Goal: Information Seeking & Learning: Compare options

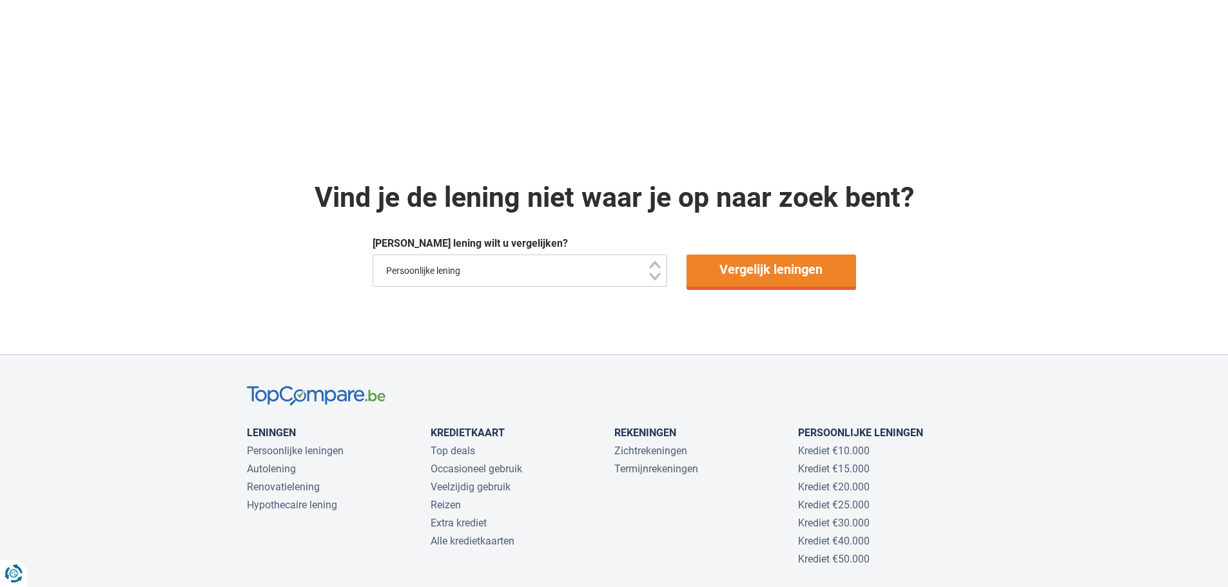
scroll to position [516, 0]
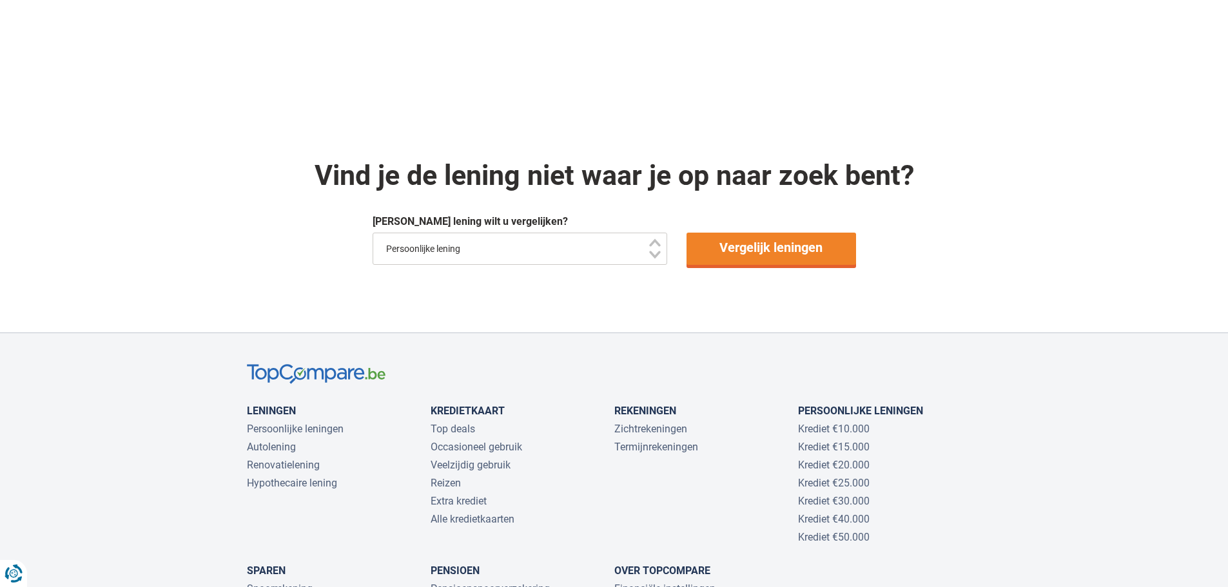
click at [452, 251] on select "Persoonlijke lening Auto Moto / fiets Mobilhome / caravan Renovatie Energie Sch…" at bounding box center [520, 249] width 295 height 32
select select "/nl/lening/samenvoegen-lening"
click at [373, 233] on select "Persoonlijke lening Auto Moto / fiets Mobilhome / caravan Renovatie Energie Sch…" at bounding box center [520, 249] width 295 height 32
click at [737, 257] on link "Vergelijk leningen" at bounding box center [771, 249] width 170 height 32
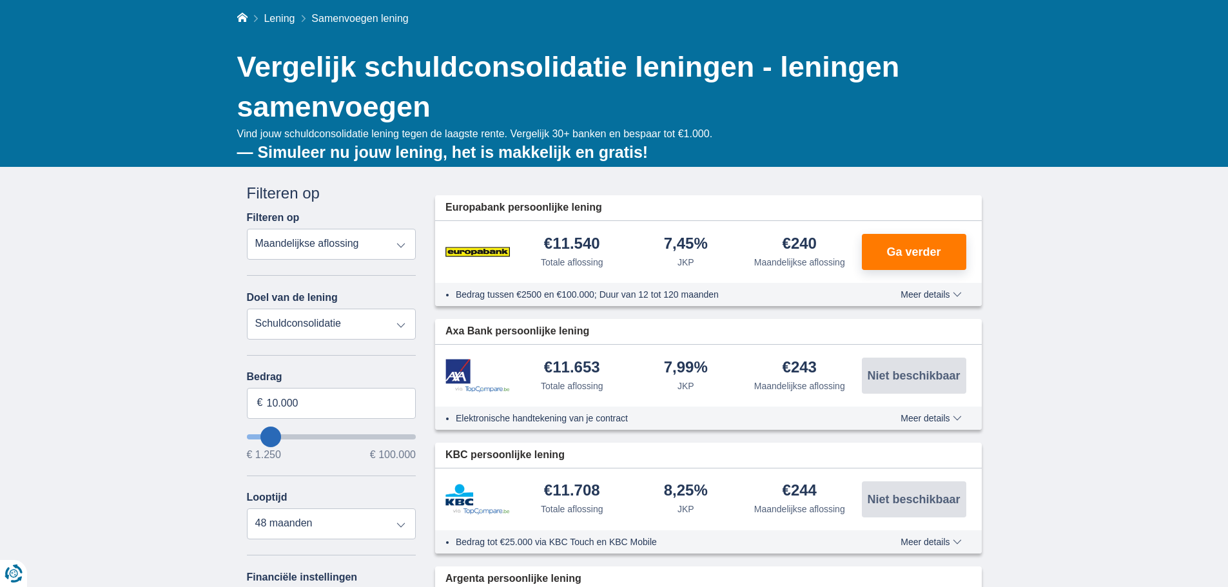
scroll to position [129, 0]
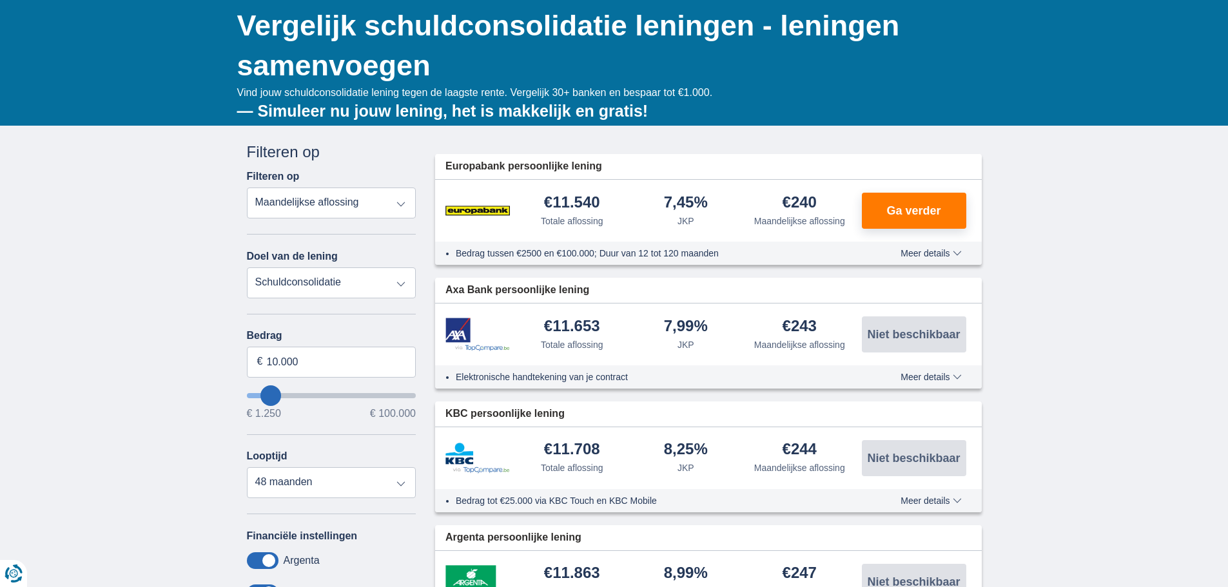
type input "11.250"
type input "11250"
select select "60"
drag, startPoint x: 301, startPoint y: 369, endPoint x: 247, endPoint y: 364, distance: 53.7
click at [247, 364] on input "11.250" at bounding box center [332, 362] width 170 height 31
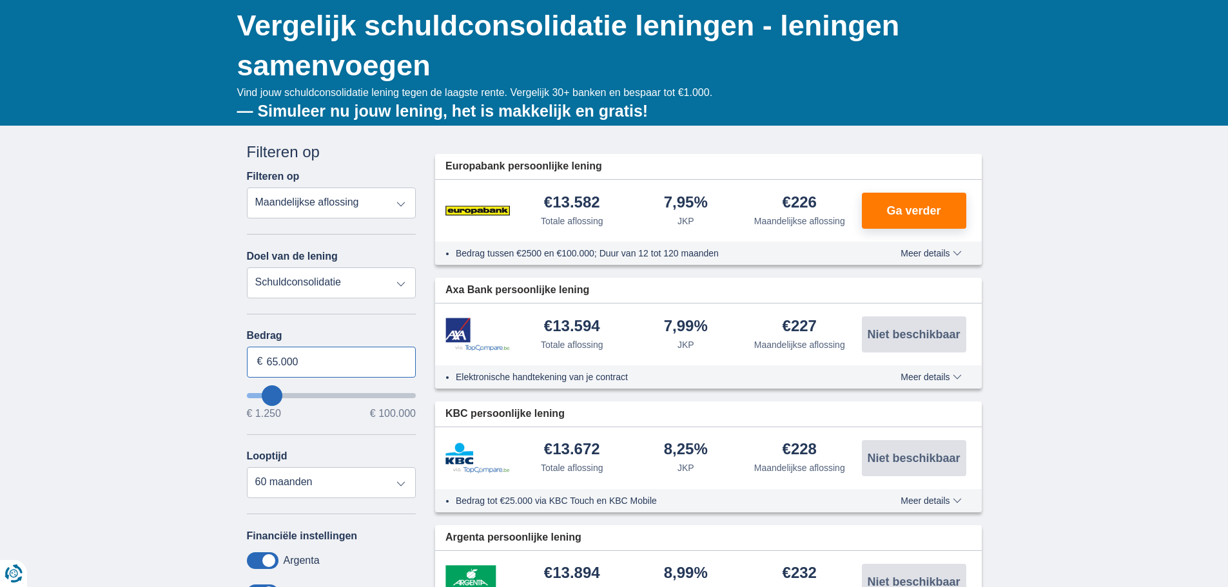
type input "65.000"
type input "65250"
select select "120"
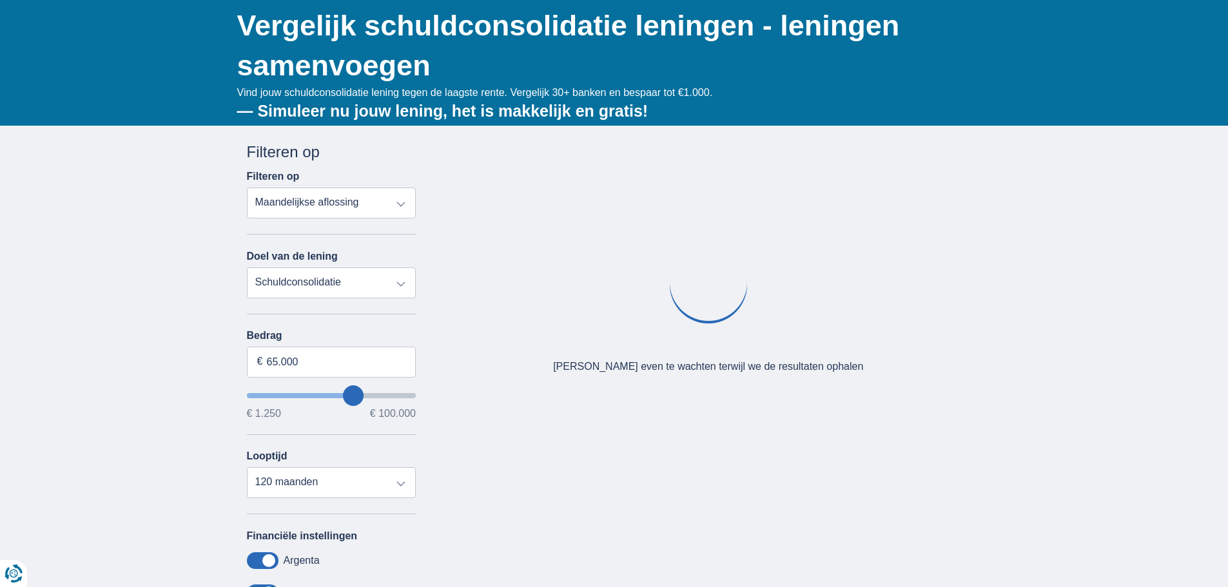
click at [164, 368] on div "× widget.non-eligible-application.title widget.non-eligible-application.text no…" at bounding box center [614, 455] width 1228 height 659
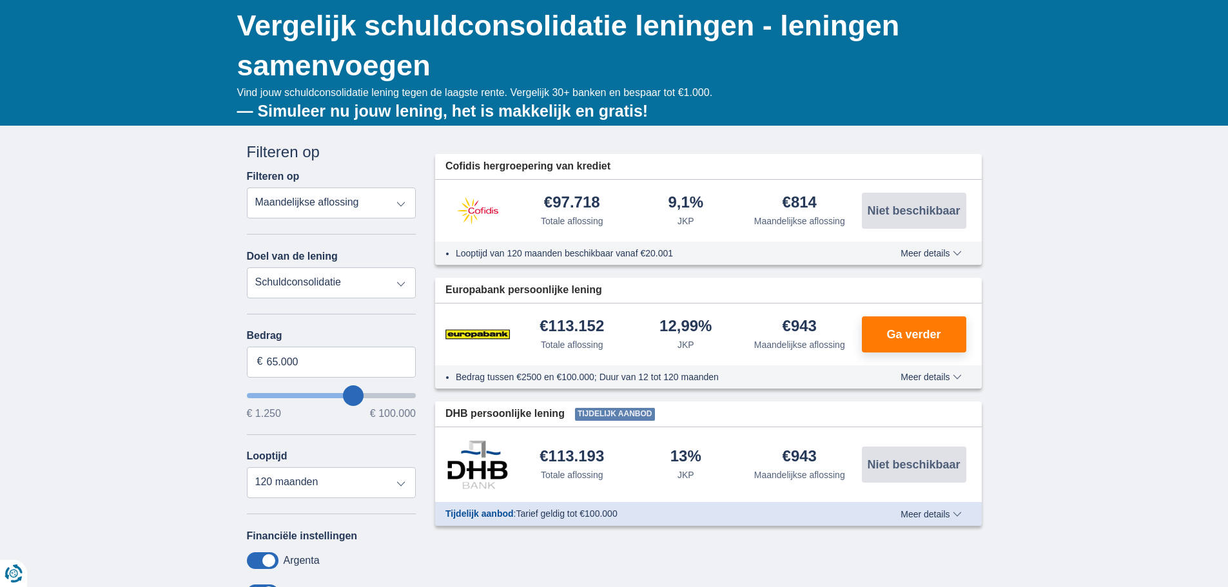
drag, startPoint x: 532, startPoint y: 195, endPoint x: 638, endPoint y: 213, distance: 107.1
click at [638, 213] on div "€97.718 Totale aflossing 9,1% JKP" at bounding box center [708, 211] width 547 height 62
click at [638, 213] on div "9,1% JKP" at bounding box center [686, 211] width 114 height 33
drag, startPoint x: 704, startPoint y: 332, endPoint x: 652, endPoint y: 332, distance: 52.2
click at [652, 332] on div "12,99% JKP" at bounding box center [686, 334] width 114 height 33
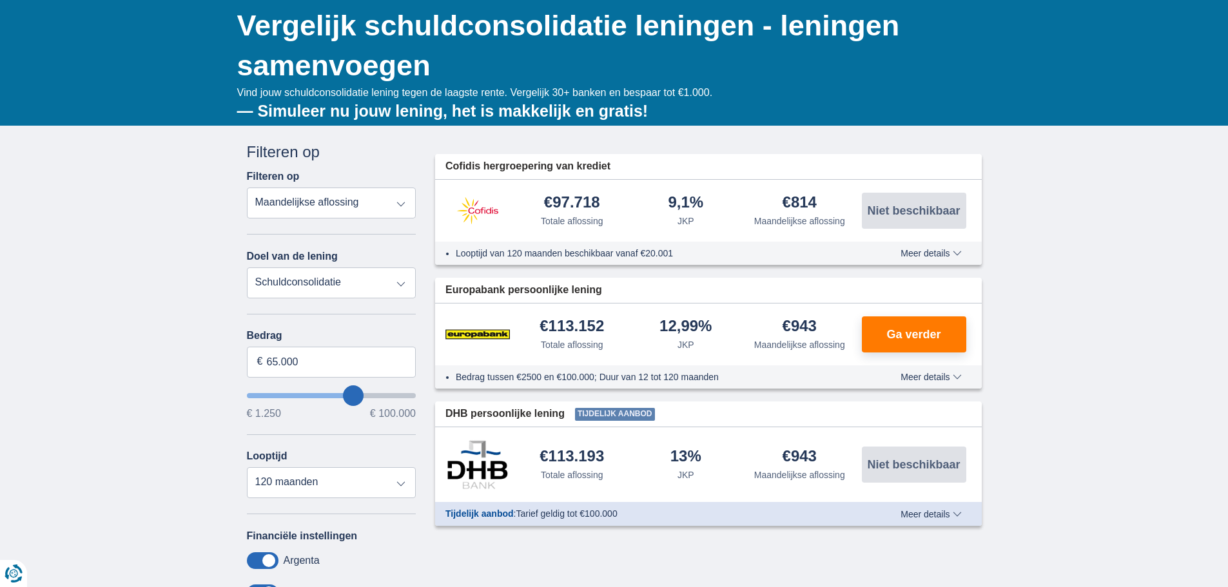
click at [651, 332] on div "12,99% JKP" at bounding box center [686, 334] width 114 height 33
click at [932, 519] on span "Meer details" at bounding box center [930, 514] width 61 height 9
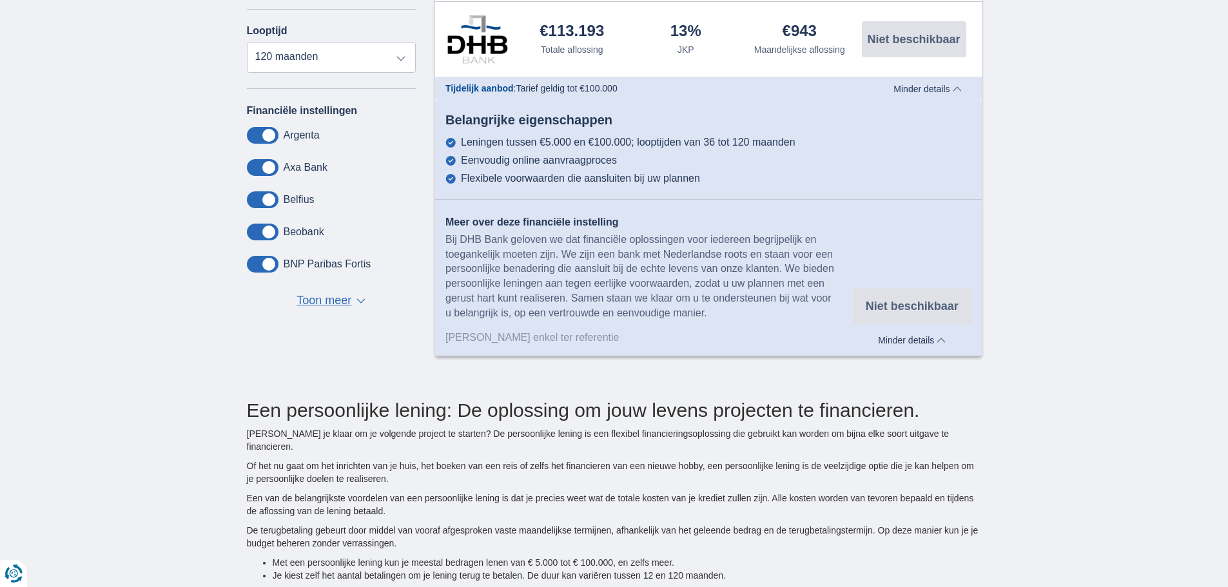
scroll to position [580, 0]
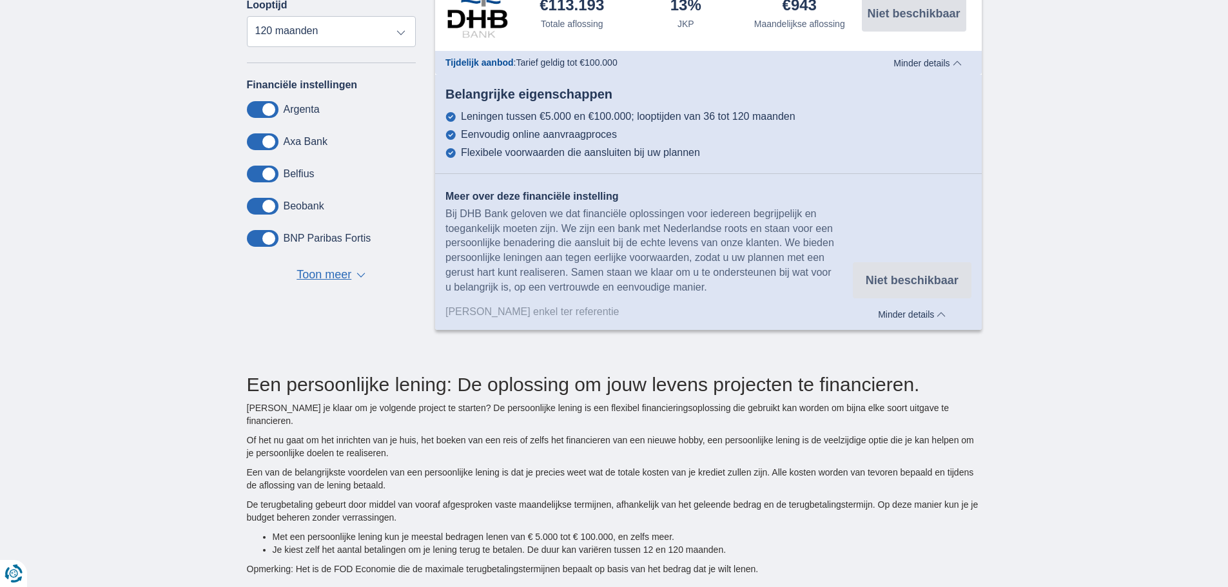
drag, startPoint x: 773, startPoint y: 144, endPoint x: 460, endPoint y: 94, distance: 317.2
click at [460, 94] on div "Belangrijke eigenschappen Leningen tussen €5.000 en €100.000; looptijden van 36…" at bounding box center [708, 121] width 547 height 73
click at [460, 94] on div "Belangrijke eigenschappen" at bounding box center [708, 94] width 547 height 19
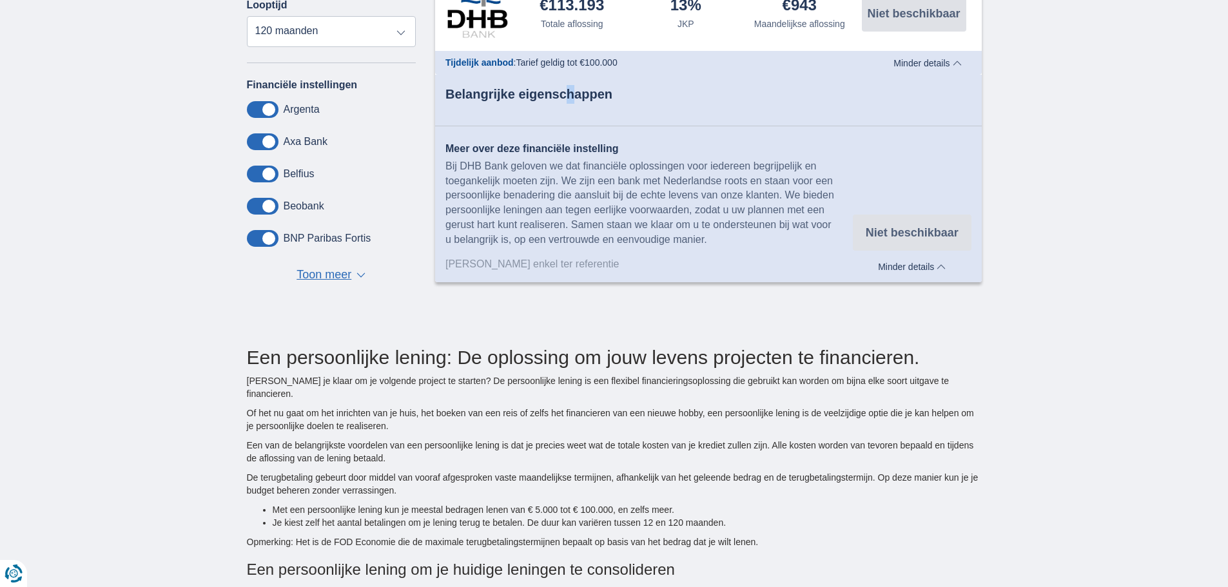
click at [533, 99] on div "Belangrijke eigenschappen" at bounding box center [708, 94] width 547 height 19
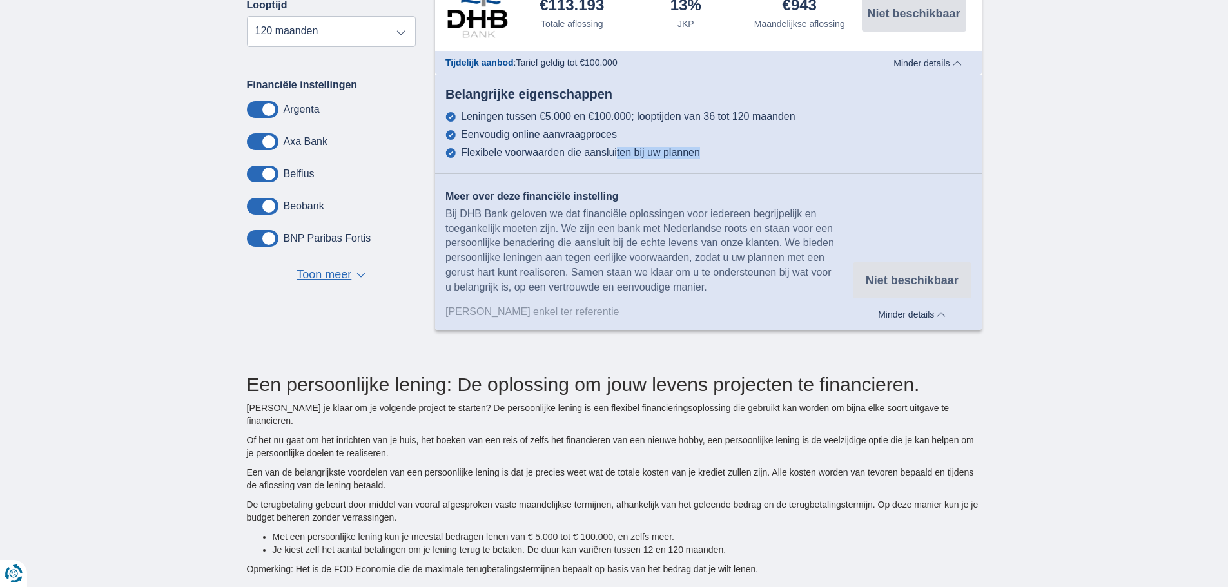
drag, startPoint x: 518, startPoint y: 154, endPoint x: 607, endPoint y: 159, distance: 89.1
click at [607, 159] on div "Belangrijke eigenschappen Leningen tussen €5.000 en €100.000; looptijden van 36…" at bounding box center [708, 207] width 547 height 244
click at [607, 159] on hr at bounding box center [708, 174] width 547 height 31
click at [563, 104] on div "Belangrijke eigenschappen Leningen tussen €5.000 en €100.000; looptijden van 36…" at bounding box center [708, 121] width 547 height 73
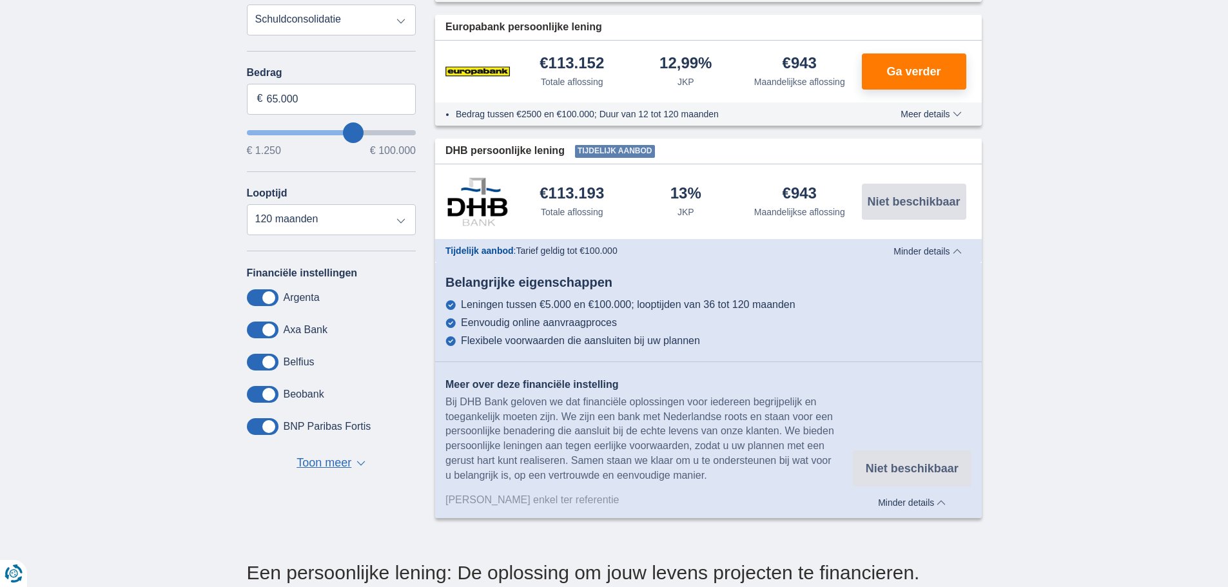
scroll to position [322, 0]
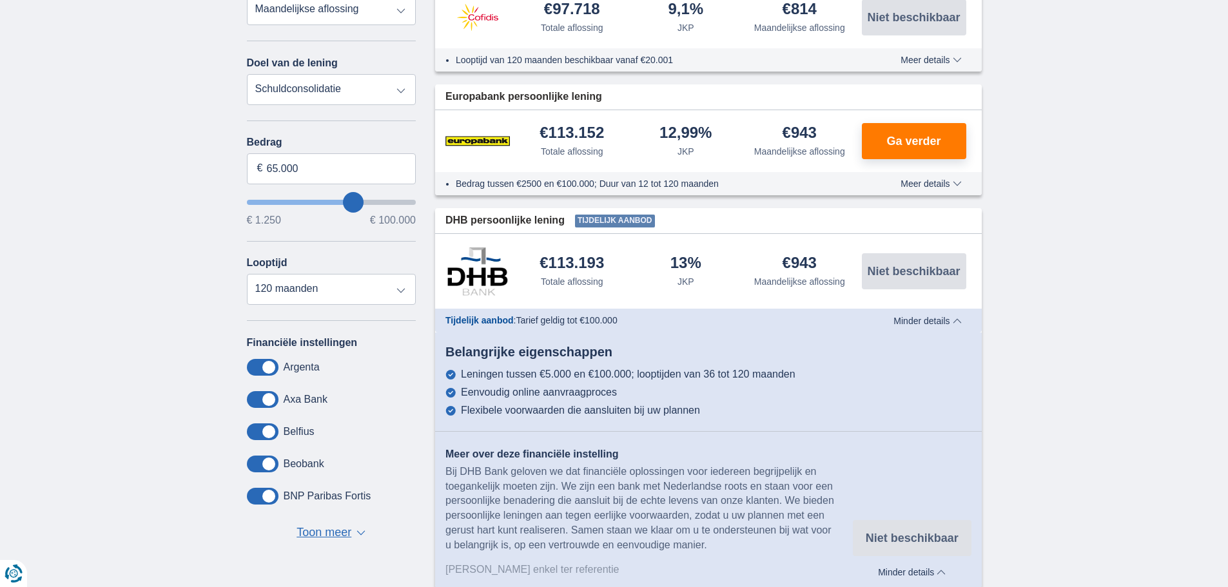
click at [518, 72] on div "Cofidis hergroepering van krediet €97.718 Totale aflossing JKP" at bounding box center [708, 267] width 547 height 639
click at [518, 51] on div "Looptijd van 120 maanden beschikbaar vanaf €20.001 Meer details Minder details" at bounding box center [708, 59] width 547 height 23
click at [519, 32] on div "€97.718 Totale aflossing" at bounding box center [572, 17] width 114 height 33
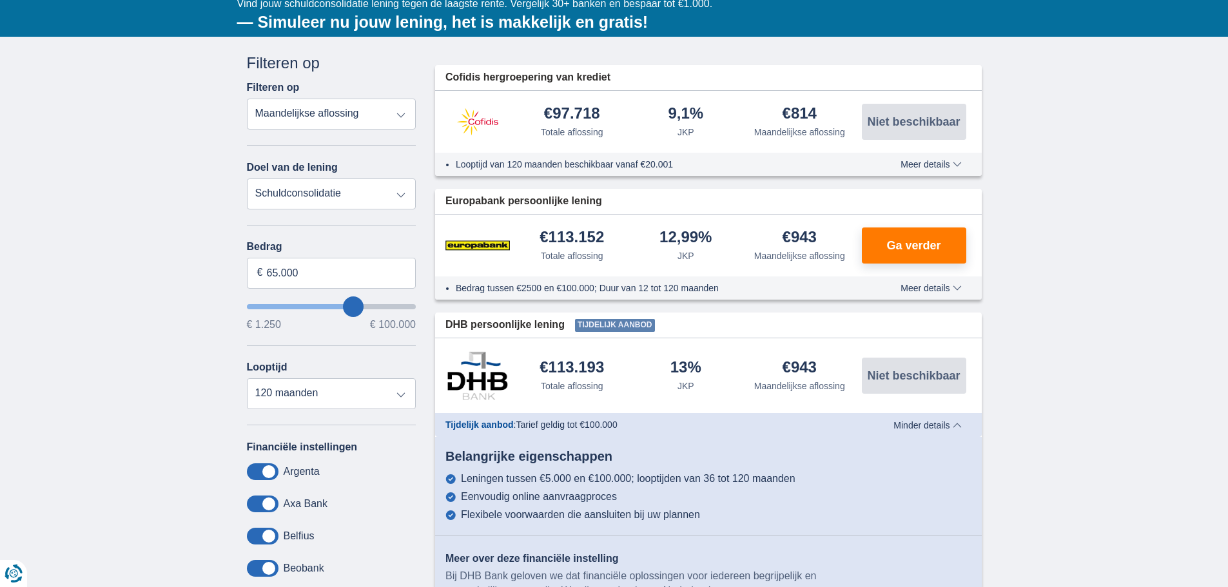
scroll to position [193, 0]
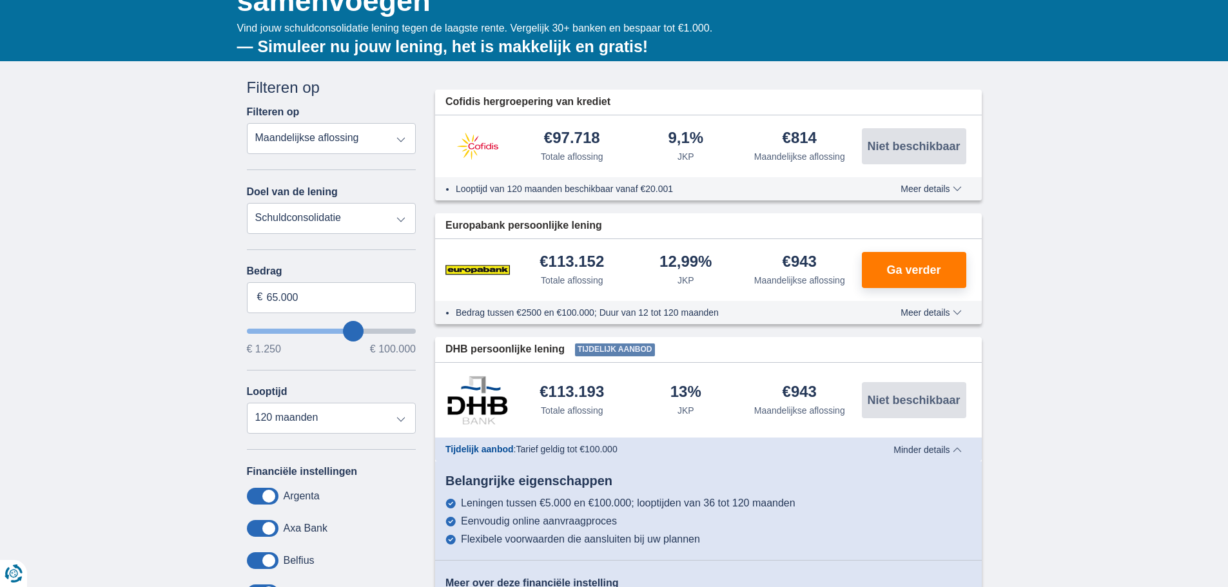
click at [928, 180] on div "Looptijd van 120 maanden beschikbaar vanaf €20.001 Meer details Minder details" at bounding box center [708, 188] width 547 height 23
click at [931, 186] on div "Looptijd van 120 maanden beschikbaar vanaf €20.001 Meer details Minder details" at bounding box center [708, 188] width 547 height 23
click at [931, 186] on span "Meer details" at bounding box center [930, 188] width 61 height 9
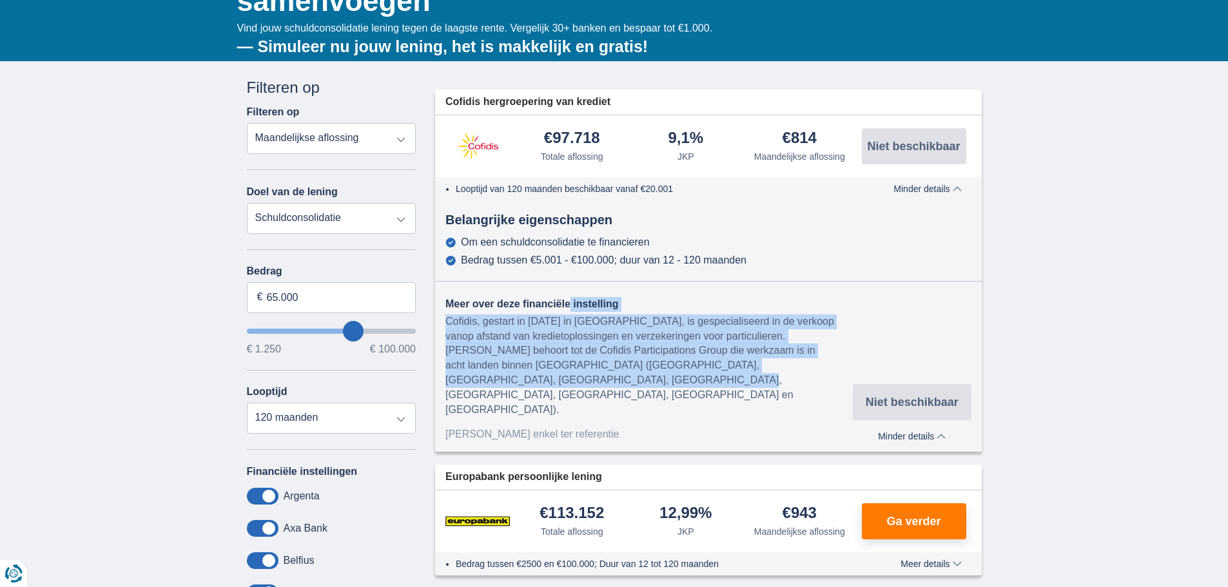
drag, startPoint x: 770, startPoint y: 364, endPoint x: 442, endPoint y: 311, distance: 332.3
click at [442, 311] on div "Meer over deze financiële instelling Cofidis, gestart in [DATE] in [GEOGRAPHIC_…" at bounding box center [708, 374] width 547 height 155
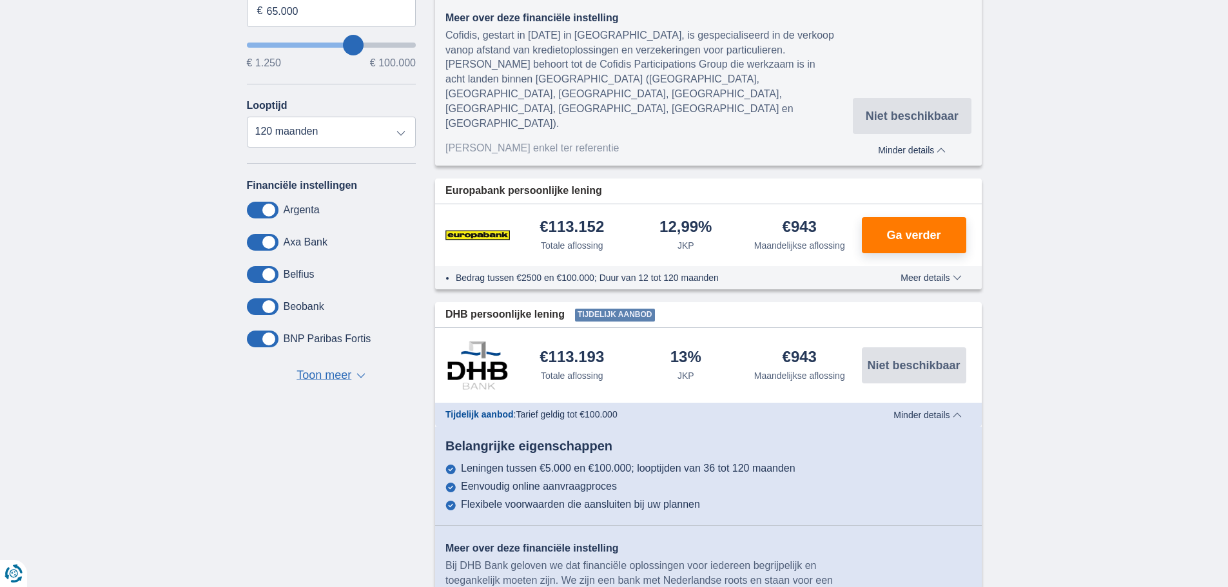
scroll to position [516, 0]
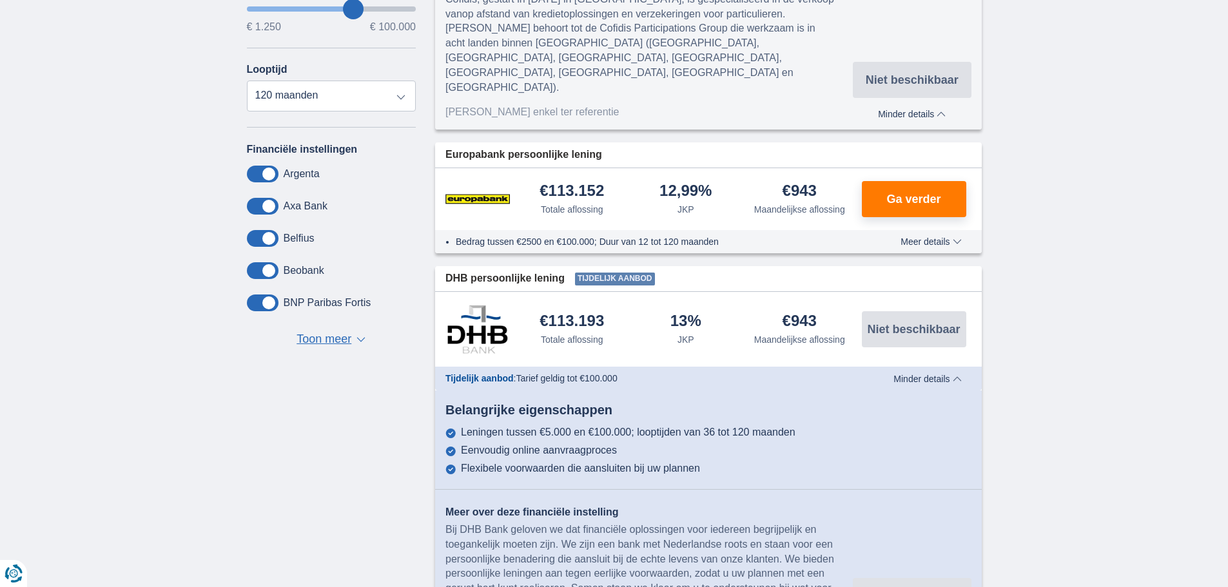
click at [309, 339] on span "Toon meer" at bounding box center [323, 339] width 55 height 17
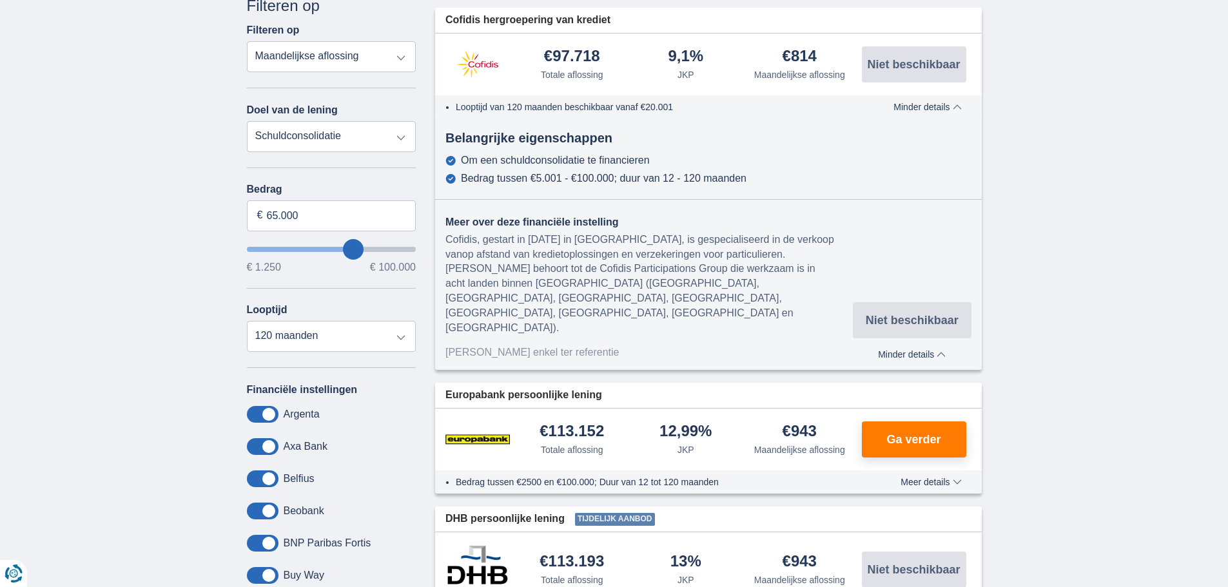
scroll to position [129, 0]
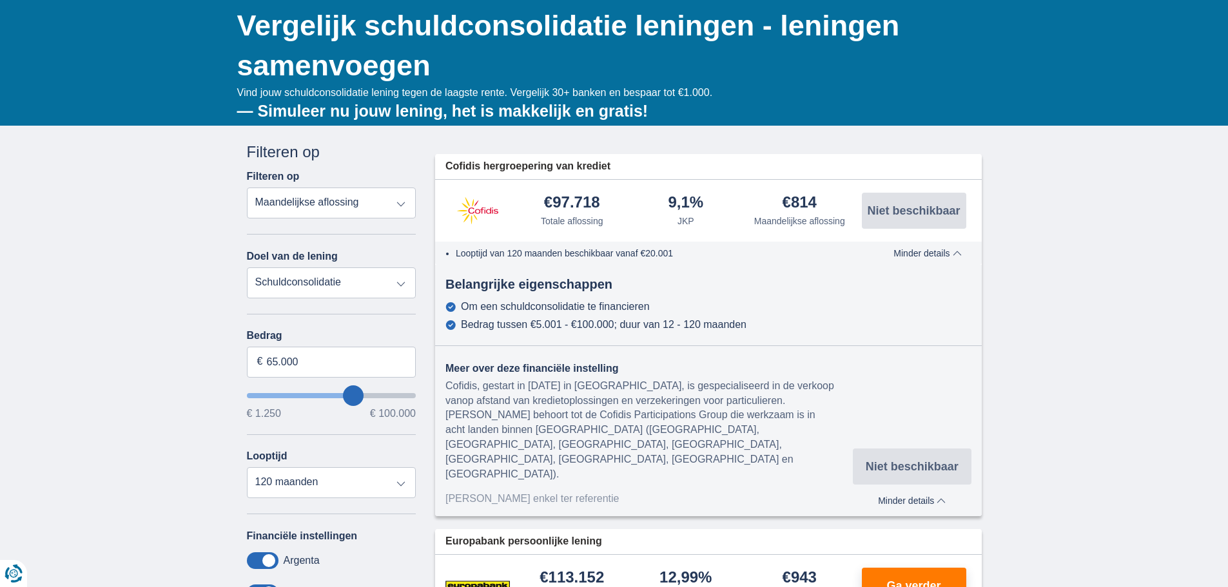
click at [327, 287] on select "Persoonlijke lening Auto Moto / fiets Mobilhome / caravan Renovatie Energie Sch…" at bounding box center [332, 282] width 170 height 31
select select "personalLoan"
click at [247, 267] on select "Persoonlijke lening Auto Moto / fiets Mobilhome / caravan Renovatie Energie Sch…" at bounding box center [332, 282] width 170 height 31
type input "7.500"
type input "7250"
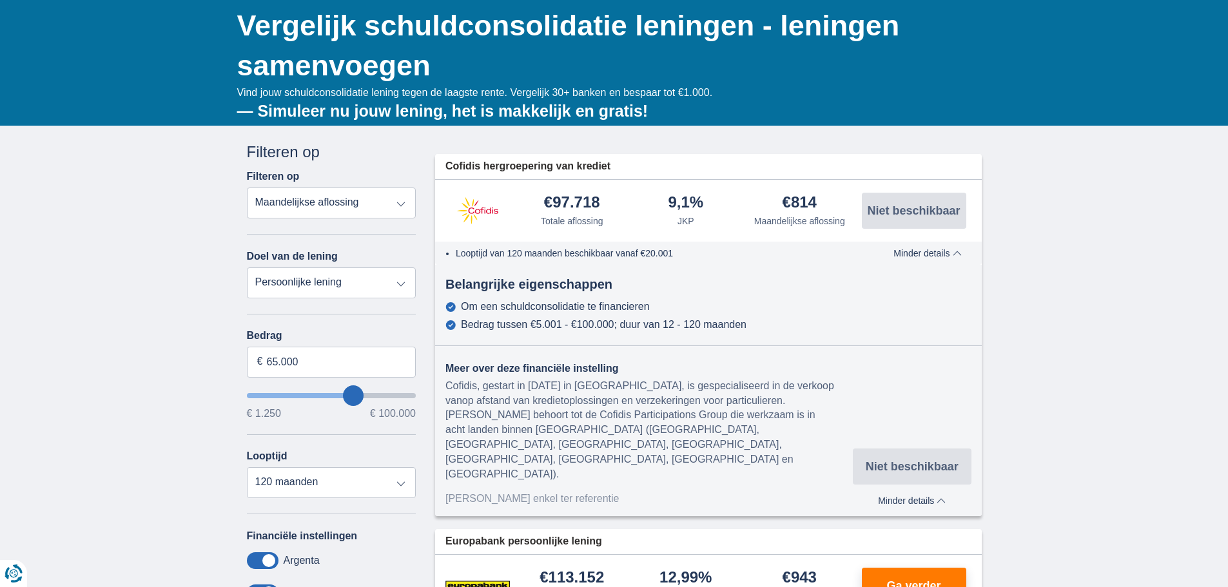
select select "42"
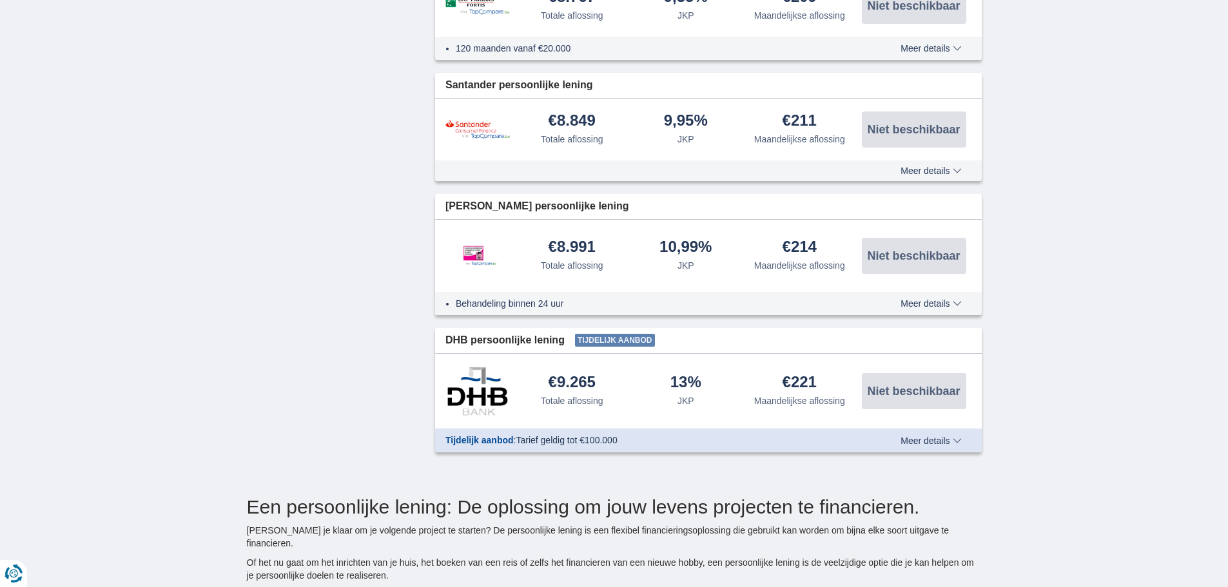
scroll to position [1547, 0]
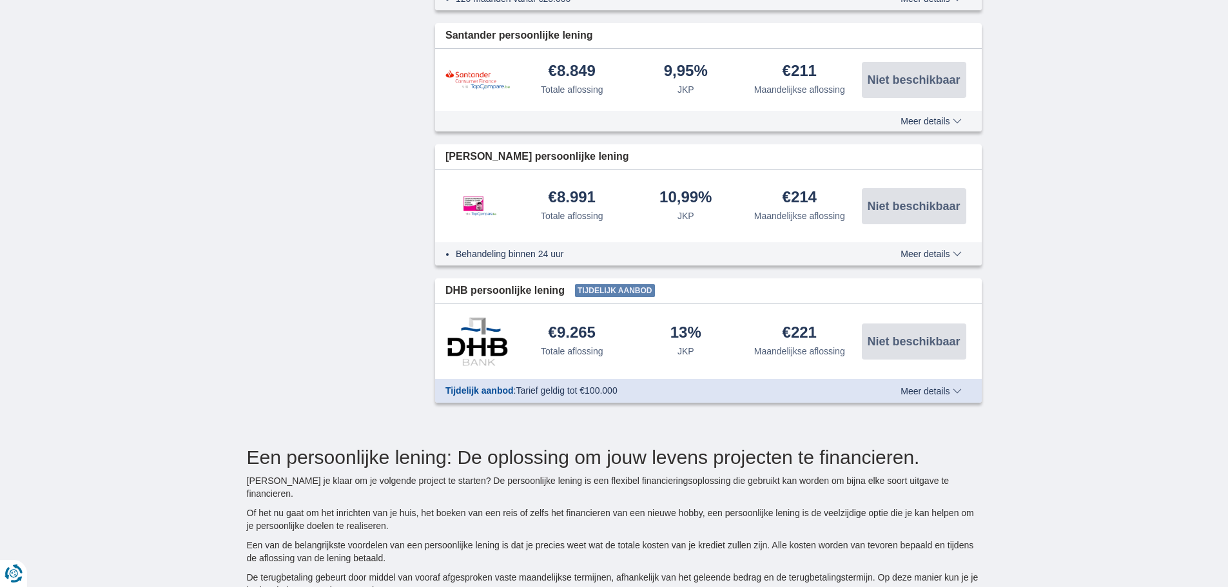
click at [944, 391] on span "Meer details" at bounding box center [930, 391] width 61 height 9
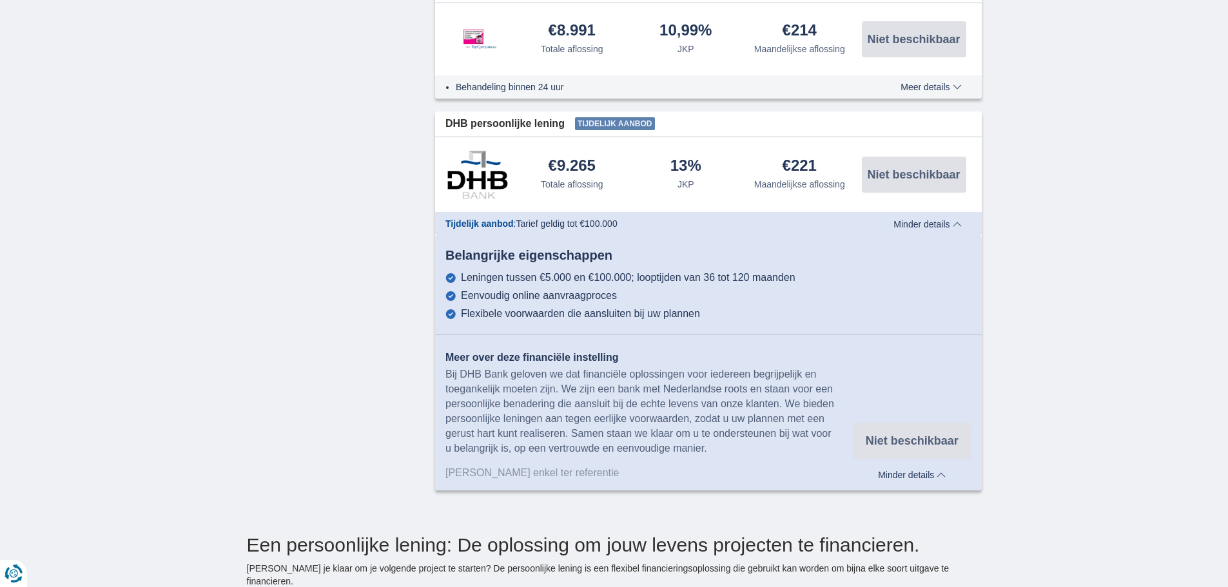
scroll to position [1740, 0]
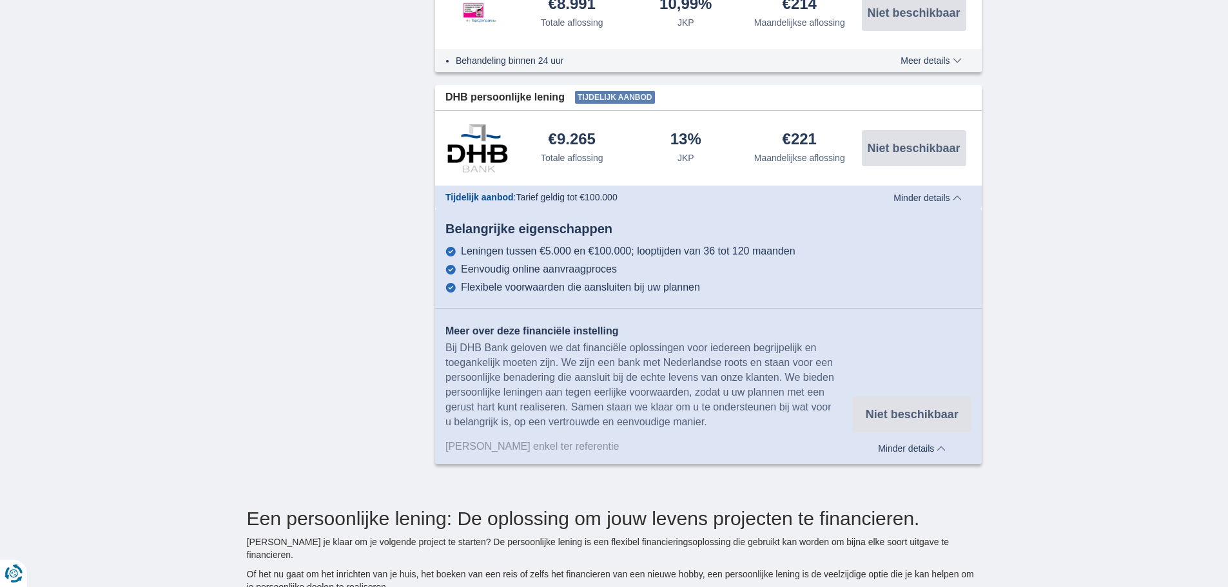
drag, startPoint x: 450, startPoint y: 244, endPoint x: 651, endPoint y: 291, distance: 206.5
click at [651, 291] on div "Belangrijke eigenschappen Leningen tussen €5.000 en €100.000; looptijden van 36…" at bounding box center [708, 256] width 547 height 73
click at [651, 291] on div "Flexibele voorwaarden die aansluiten bij uw plannen" at bounding box center [580, 288] width 239 height 12
drag, startPoint x: 369, startPoint y: 134, endPoint x: 309, endPoint y: 254, distance: 134.0
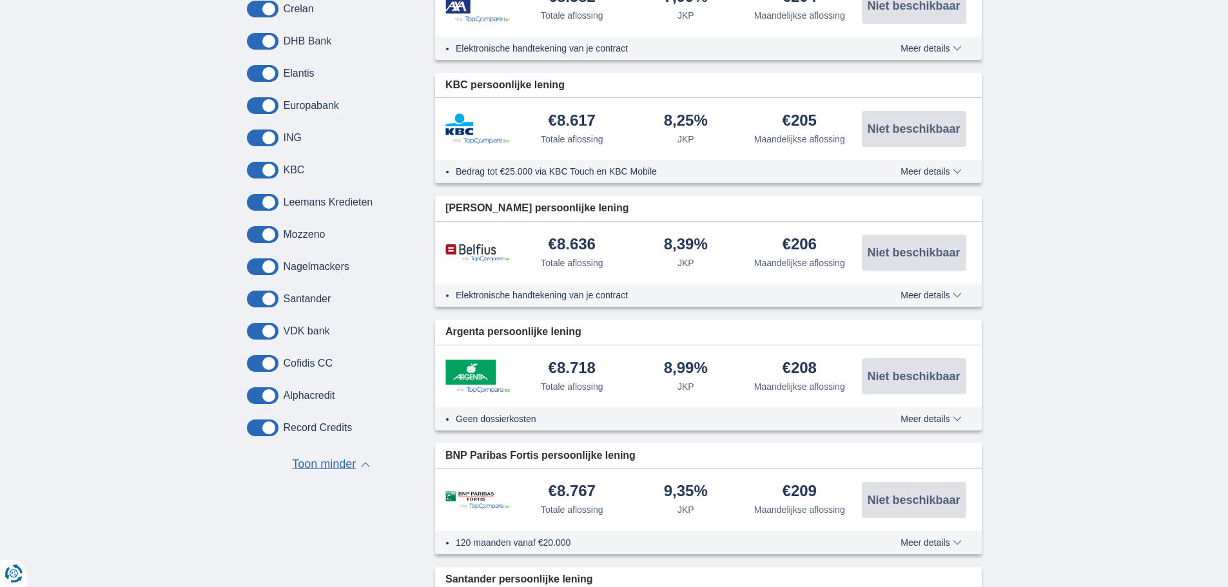
scroll to position [1031, 0]
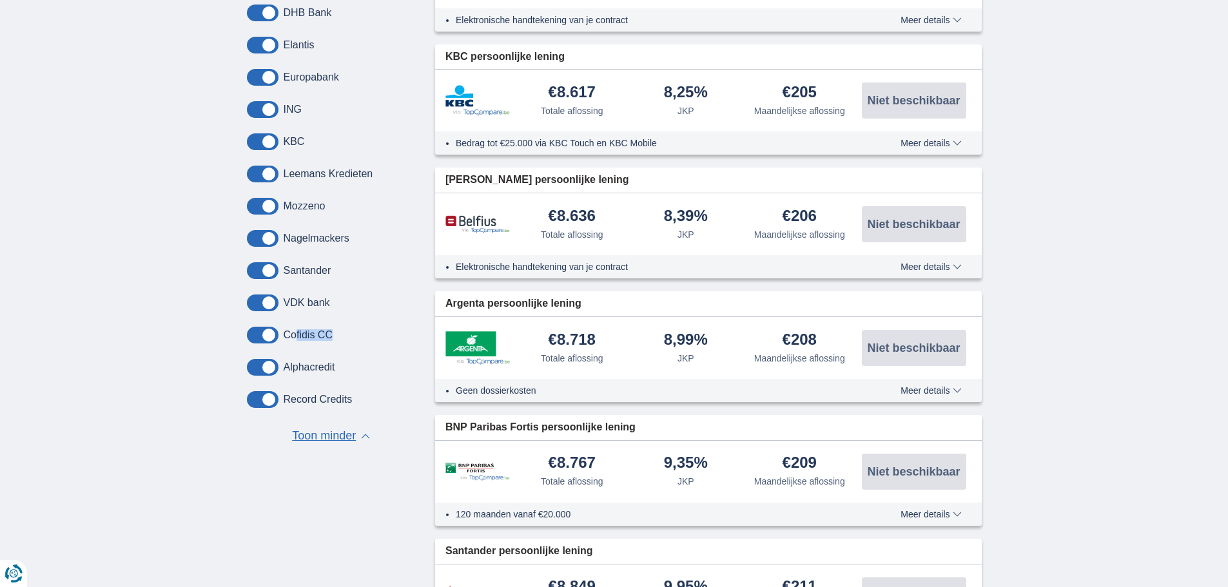
drag, startPoint x: 354, startPoint y: 337, endPoint x: 295, endPoint y: 335, distance: 60.0
click at [295, 335] on div "Cofidis CC" at bounding box center [332, 335] width 170 height 17
click at [331, 330] on label "Cofidis CC" at bounding box center [308, 335] width 49 height 12
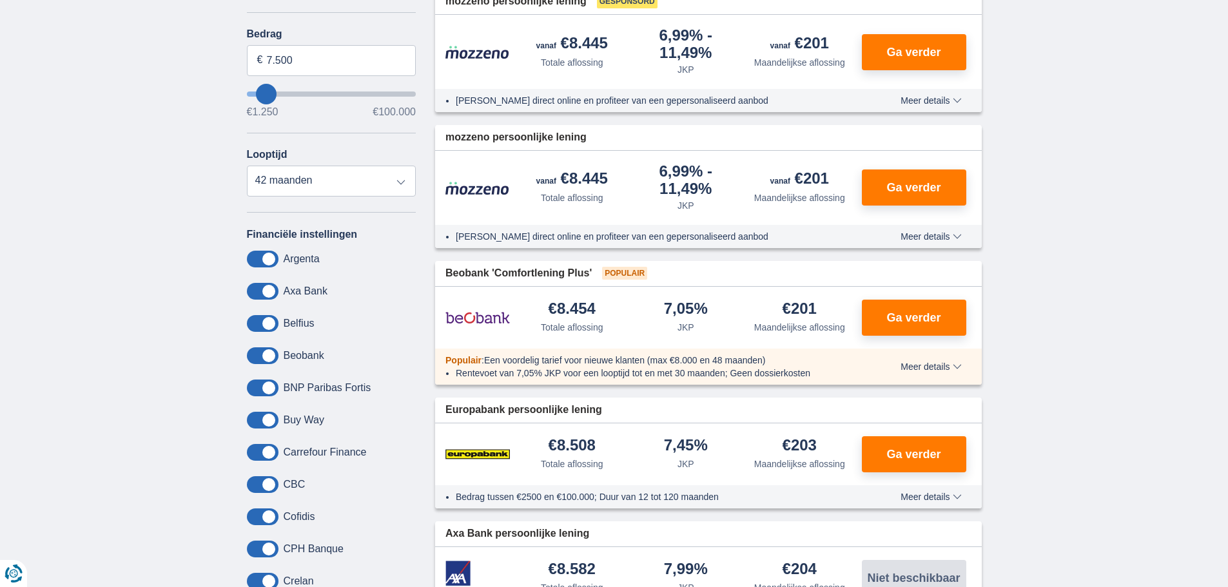
scroll to position [129, 0]
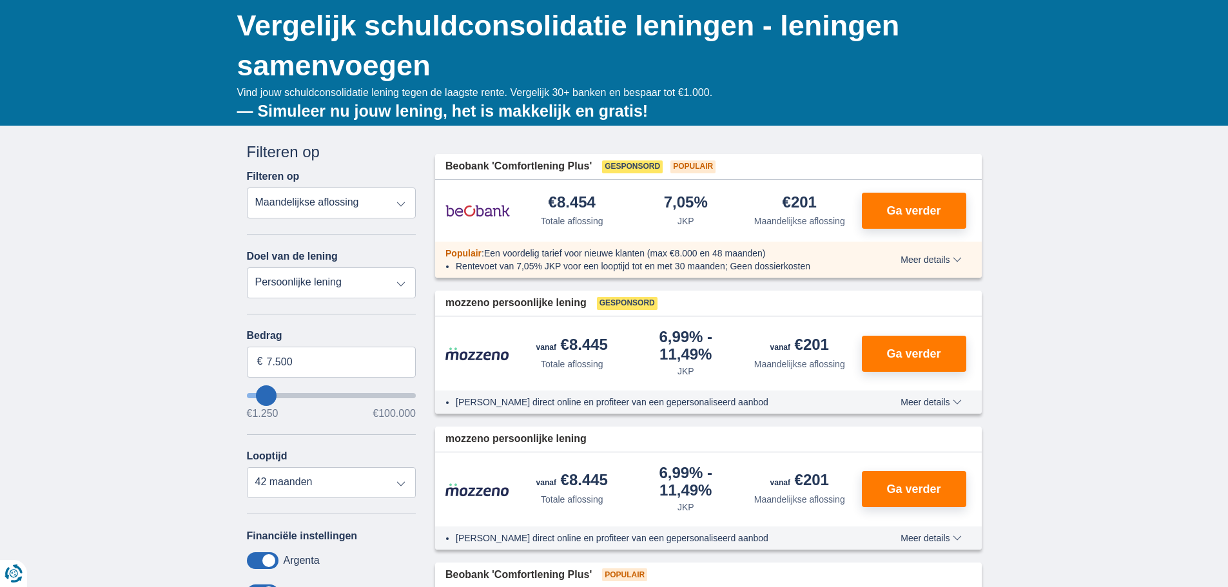
click at [311, 285] on select "Persoonlijke lening Auto Moto / fiets Mobilhome / caravan Renovatie Energie Sch…" at bounding box center [332, 282] width 170 height 31
click at [315, 204] on select "Totale aflossing JKP Maandelijkse aflossing" at bounding box center [332, 203] width 170 height 31
select select "trp+"
click at [247, 188] on select "Totale aflossing JKP Maandelijkse aflossing" at bounding box center [332, 203] width 170 height 31
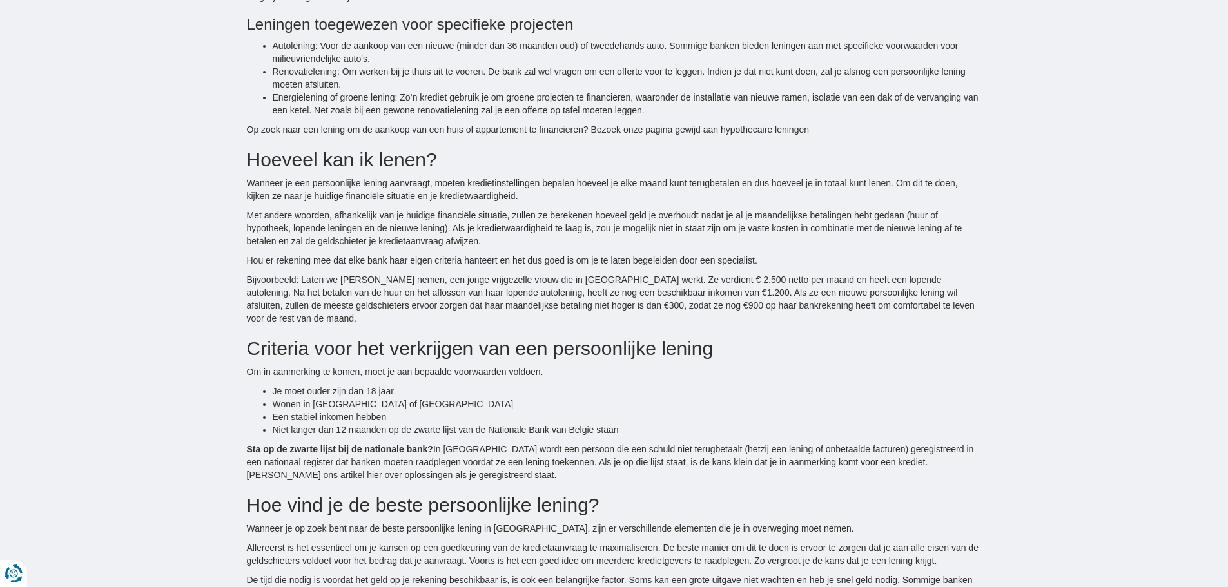
scroll to position [2385, 0]
drag, startPoint x: 267, startPoint y: 382, endPoint x: 483, endPoint y: 374, distance: 216.0
click at [483, 383] on ul "Je moet ouder zijn dan 18 jaar Wonen in [GEOGRAPHIC_DATA] of Luxemburg Een stab…" at bounding box center [614, 409] width 735 height 52
click at [483, 396] on li "Wonen in [GEOGRAPHIC_DATA] of [GEOGRAPHIC_DATA]" at bounding box center [627, 402] width 709 height 13
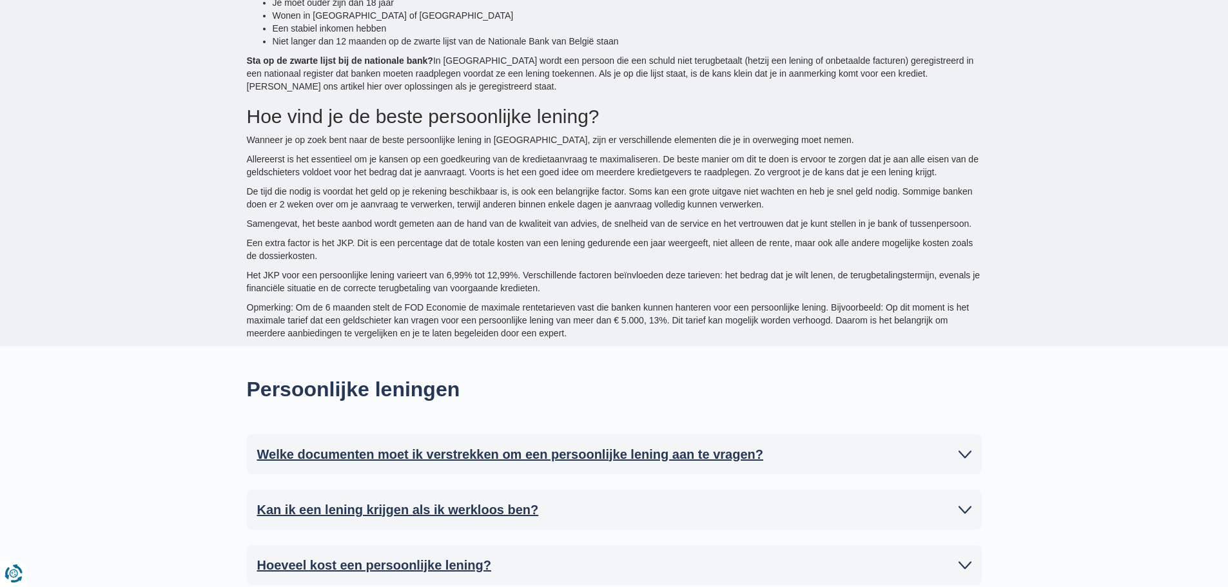
scroll to position [3094, 0]
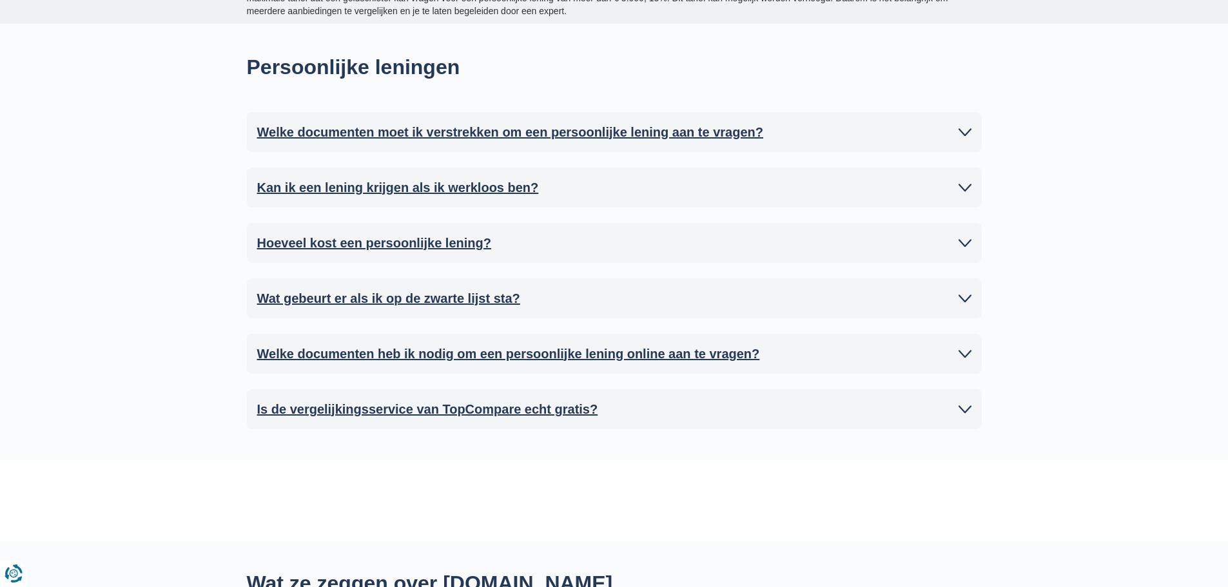
click at [467, 178] on h2 "Kan ik een lening krijgen als ik werkloos ben?" at bounding box center [398, 187] width 282 height 19
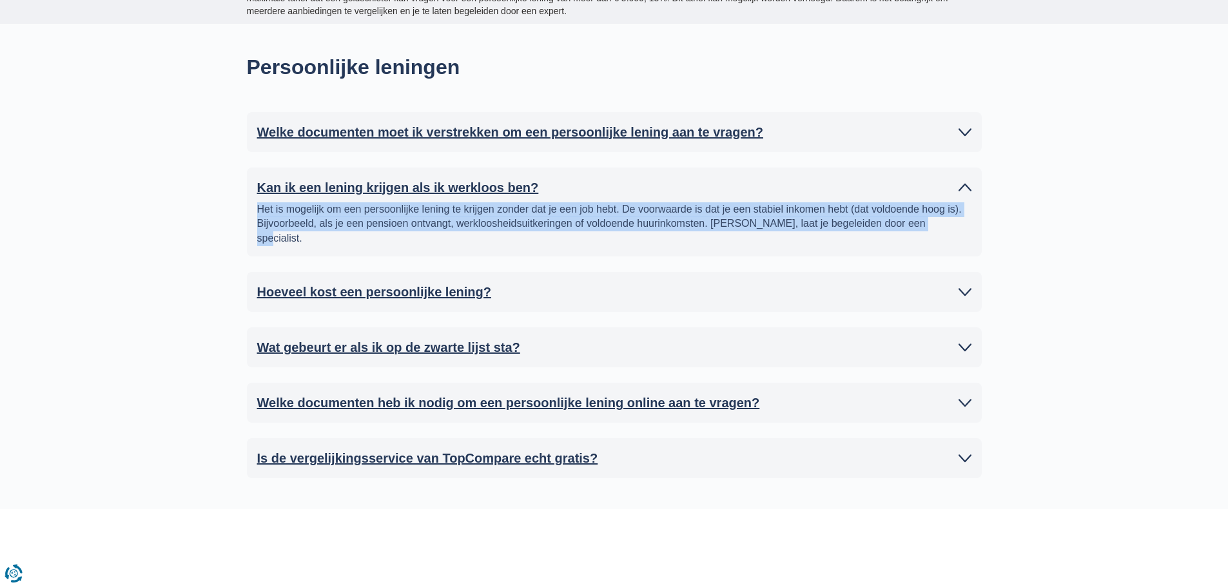
drag, startPoint x: 247, startPoint y: 178, endPoint x: 920, endPoint y: 215, distance: 674.5
click at [920, 215] on div "Kan ik een lening krijgen als ik werkloos ben? Het is mogelijk om een persoonli…" at bounding box center [614, 213] width 735 height 90
drag, startPoint x: 946, startPoint y: 195, endPoint x: 237, endPoint y: 178, distance: 709.8
click at [237, 178] on div "Welke documenten moet ik verstrekken om een persoonlijke lening aan te vragen? …" at bounding box center [614, 295] width 754 height 367
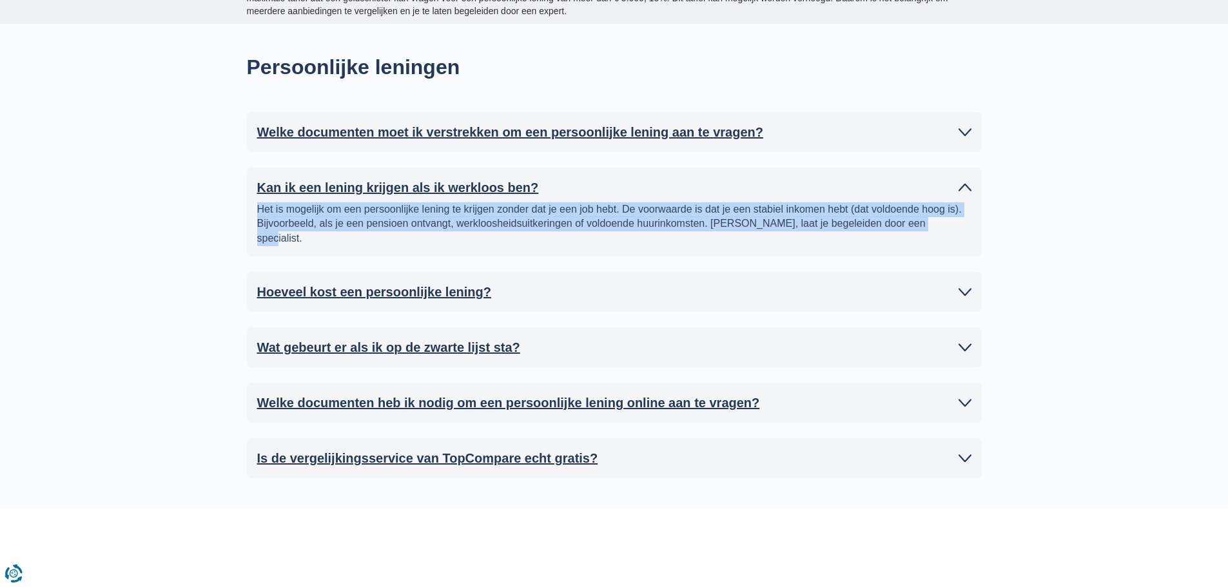
click at [237, 178] on div "Welke documenten moet ik verstrekken om een persoonlijke lening aan te vragen? …" at bounding box center [614, 295] width 754 height 367
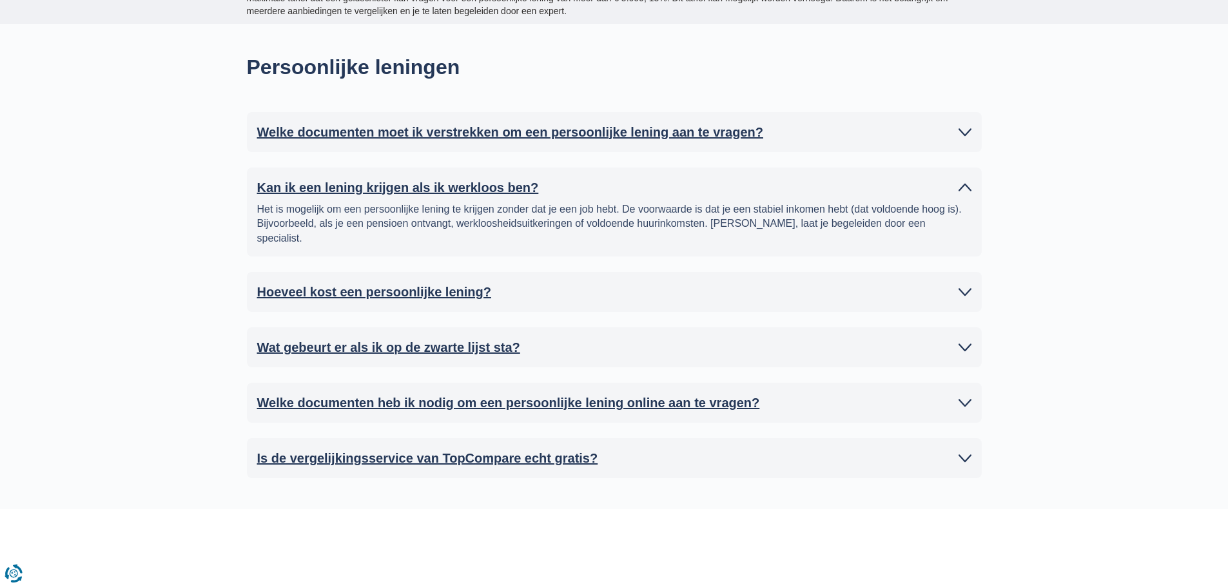
click at [395, 282] on h2 "Hoeveel kost een persoonlijke lening?" at bounding box center [374, 291] width 234 height 19
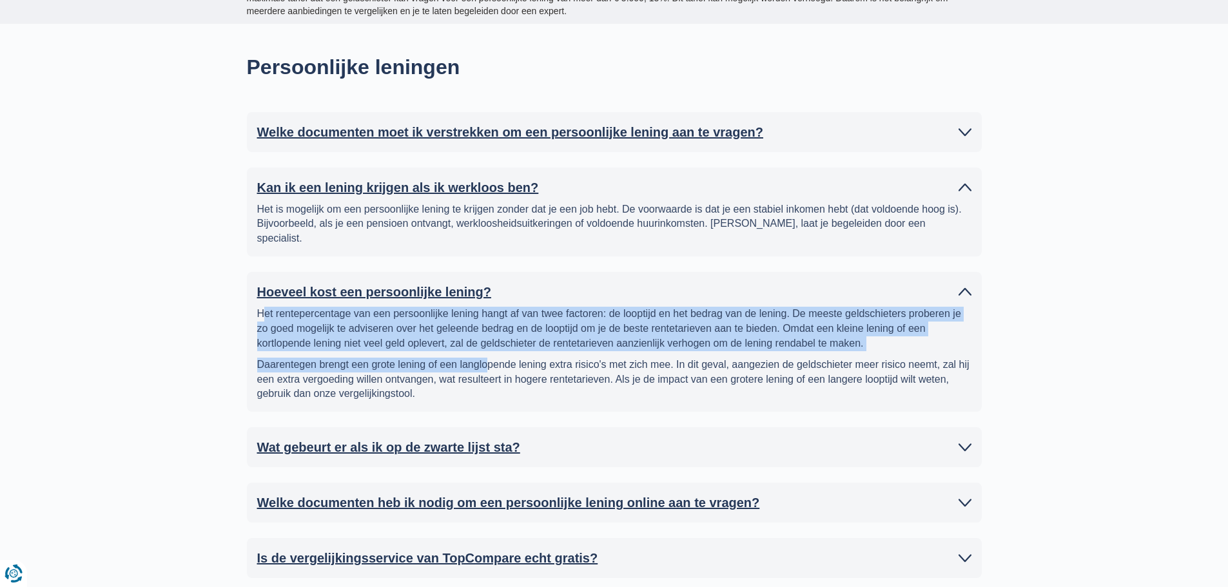
drag, startPoint x: 263, startPoint y: 268, endPoint x: 492, endPoint y: 325, distance: 236.3
click at [492, 325] on div "Het rentepercentage van een persoonlijke lening hangt af van twee factoren: de …" at bounding box center [614, 354] width 714 height 95
click at [493, 358] on p "Daarentegen brengt een grote lening of een langlopende lening extra risico's me…" at bounding box center [614, 380] width 714 height 44
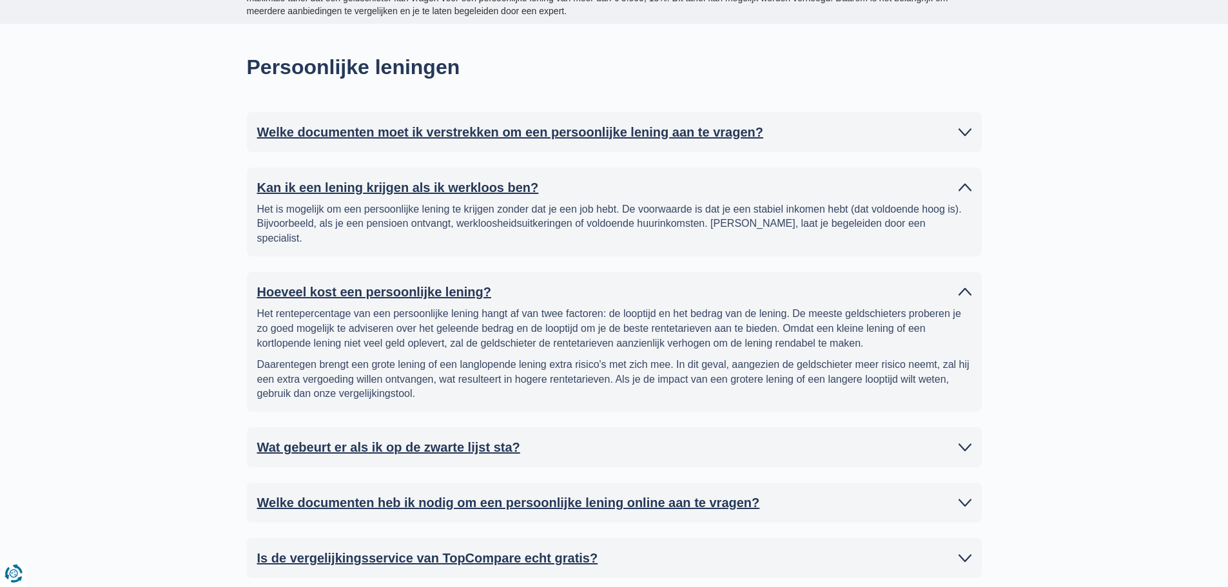
click at [454, 282] on h2 "Hoeveel kost een persoonlijke lening?" at bounding box center [374, 291] width 234 height 19
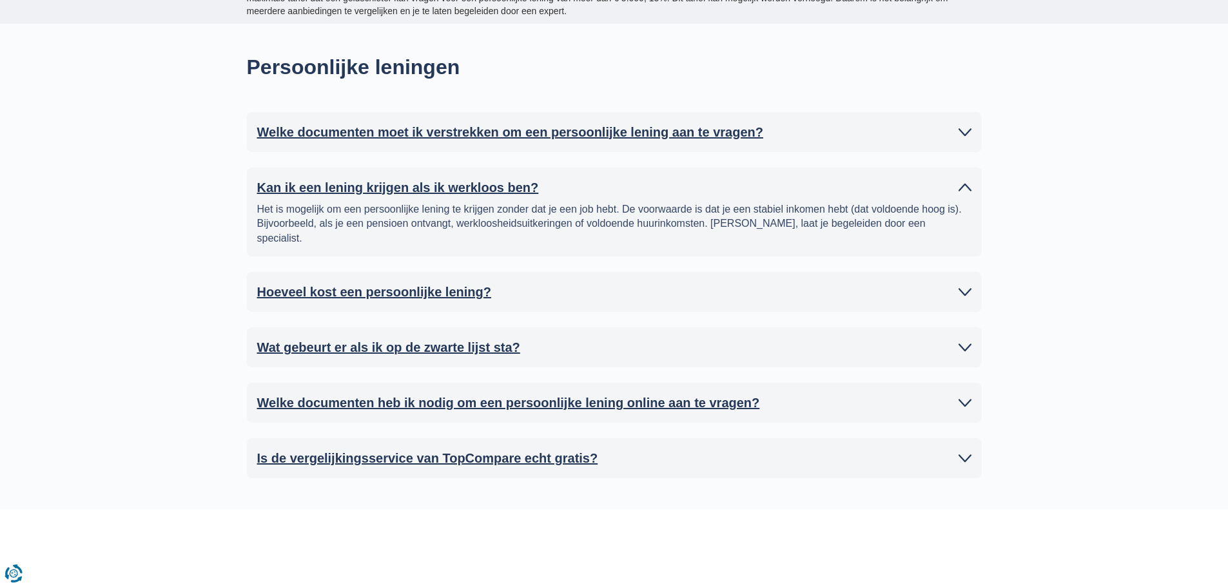
click at [408, 327] on div "Wat gebeurt er als ik op de zwarte lijst sta? Iedereen die zijn lening niet cor…" at bounding box center [614, 347] width 735 height 40
click at [408, 338] on h2 "Wat gebeurt er als ik op de zwarte lijst sta?" at bounding box center [388, 347] width 263 height 19
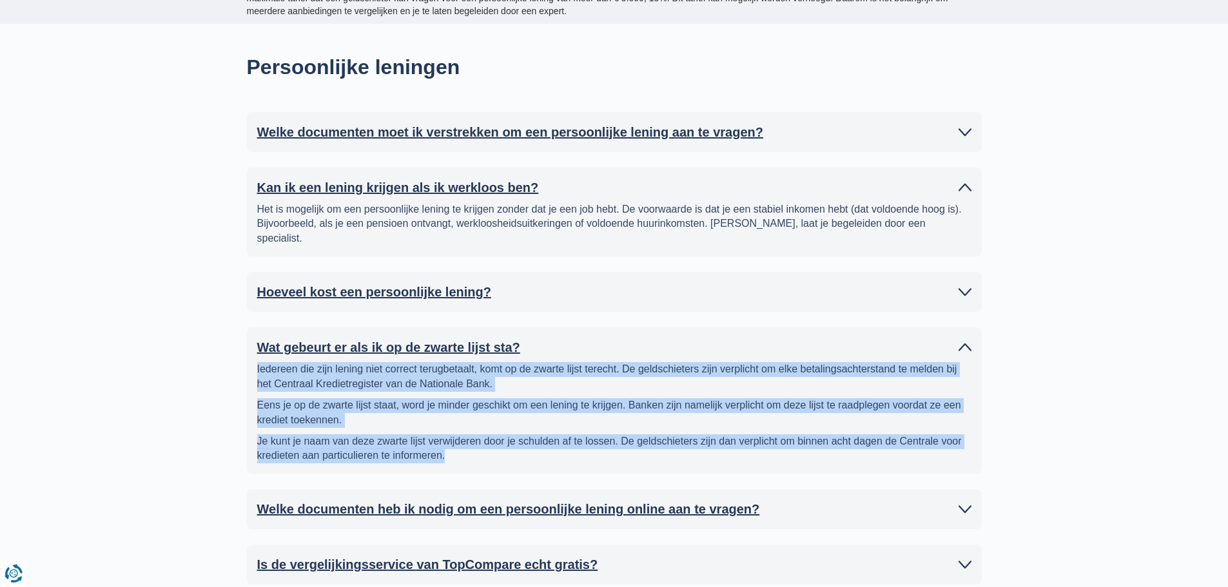
drag, startPoint x: 552, startPoint y: 412, endPoint x: 224, endPoint y: 317, distance: 342.3
click at [224, 317] on div "Persoonlijke leningen Welke documenten moet ik verstrekken om een persoonlijke …" at bounding box center [614, 320] width 1228 height 592
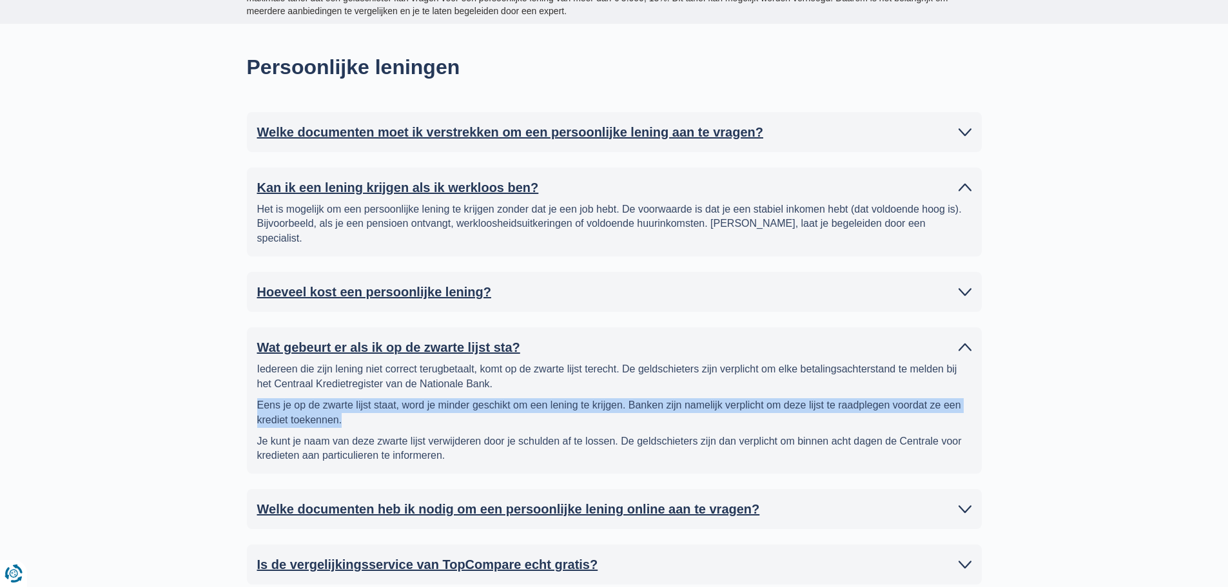
drag, startPoint x: 294, startPoint y: 372, endPoint x: 385, endPoint y: 381, distance: 92.0
click at [385, 381] on div "Welke documenten moet ik verstrekken om een persoonlijke lening aan te vragen? …" at bounding box center [614, 348] width 754 height 473
click at [385, 398] on p "Eens je op de zwarte lijst staat, word je minder geschikt om een lening te krij…" at bounding box center [614, 413] width 714 height 30
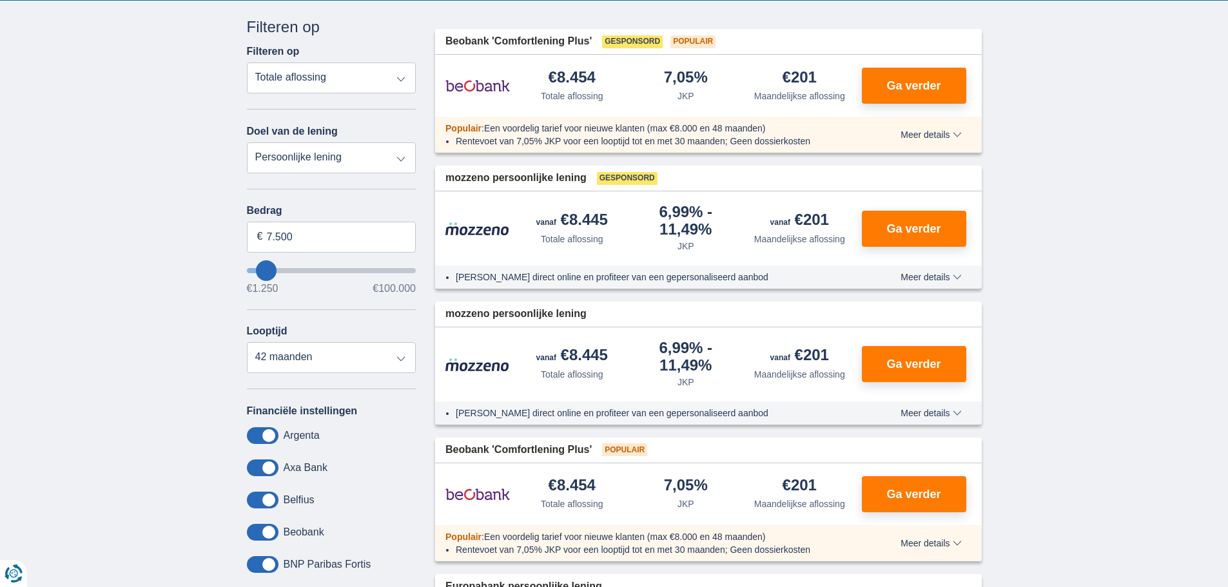
scroll to position [0, 0]
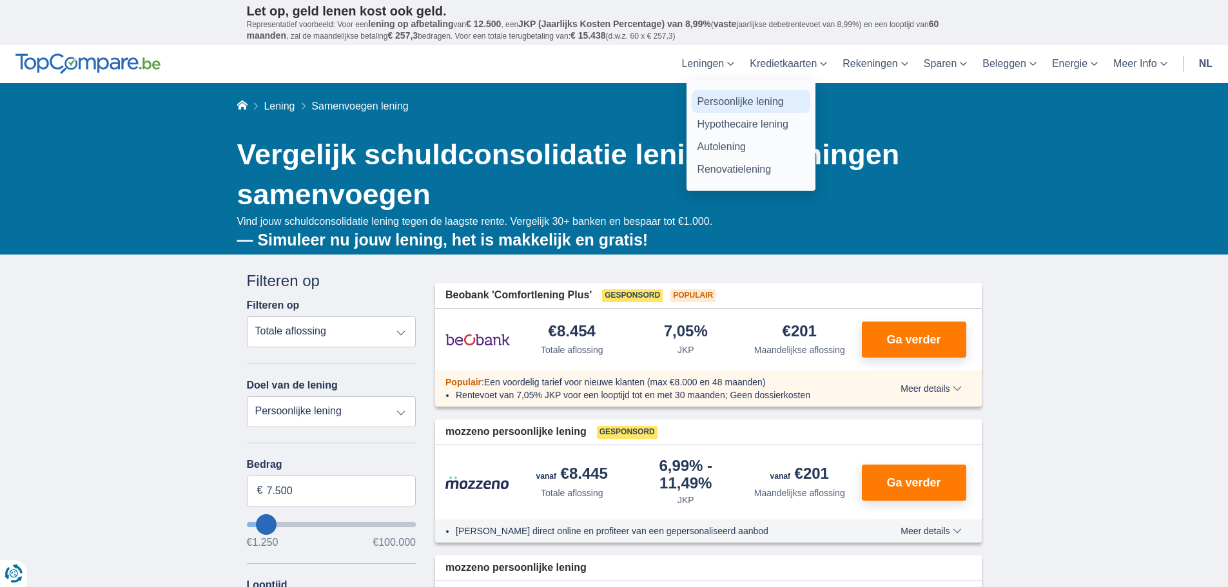
click at [719, 97] on link "Persoonlijke lening" at bounding box center [751, 101] width 119 height 23
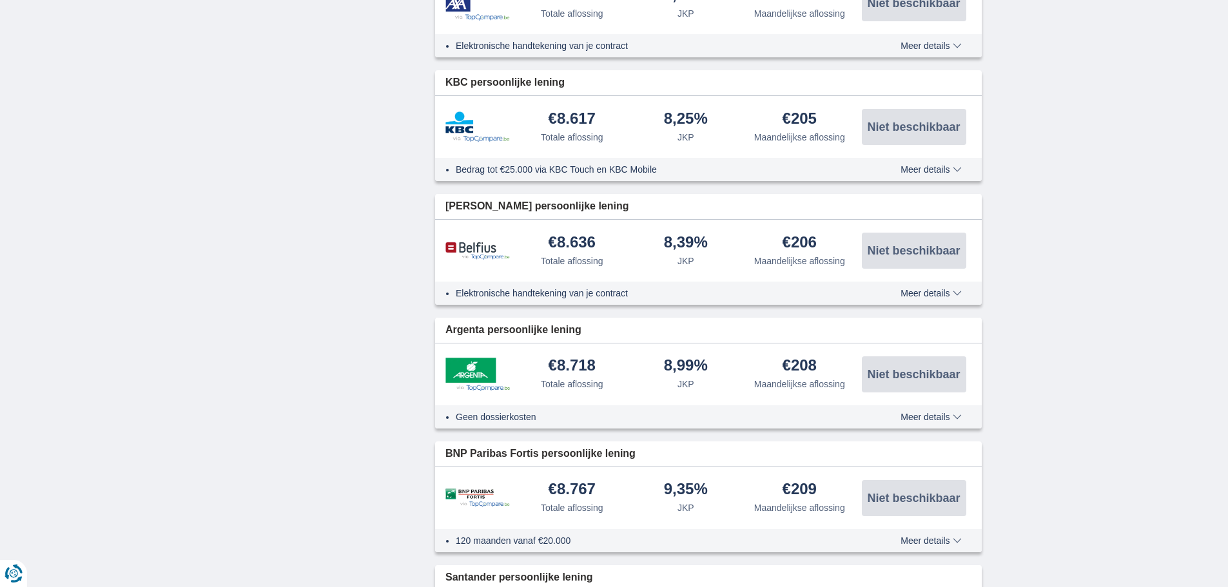
scroll to position [1096, 0]
